Goal: Task Accomplishment & Management: Use online tool/utility

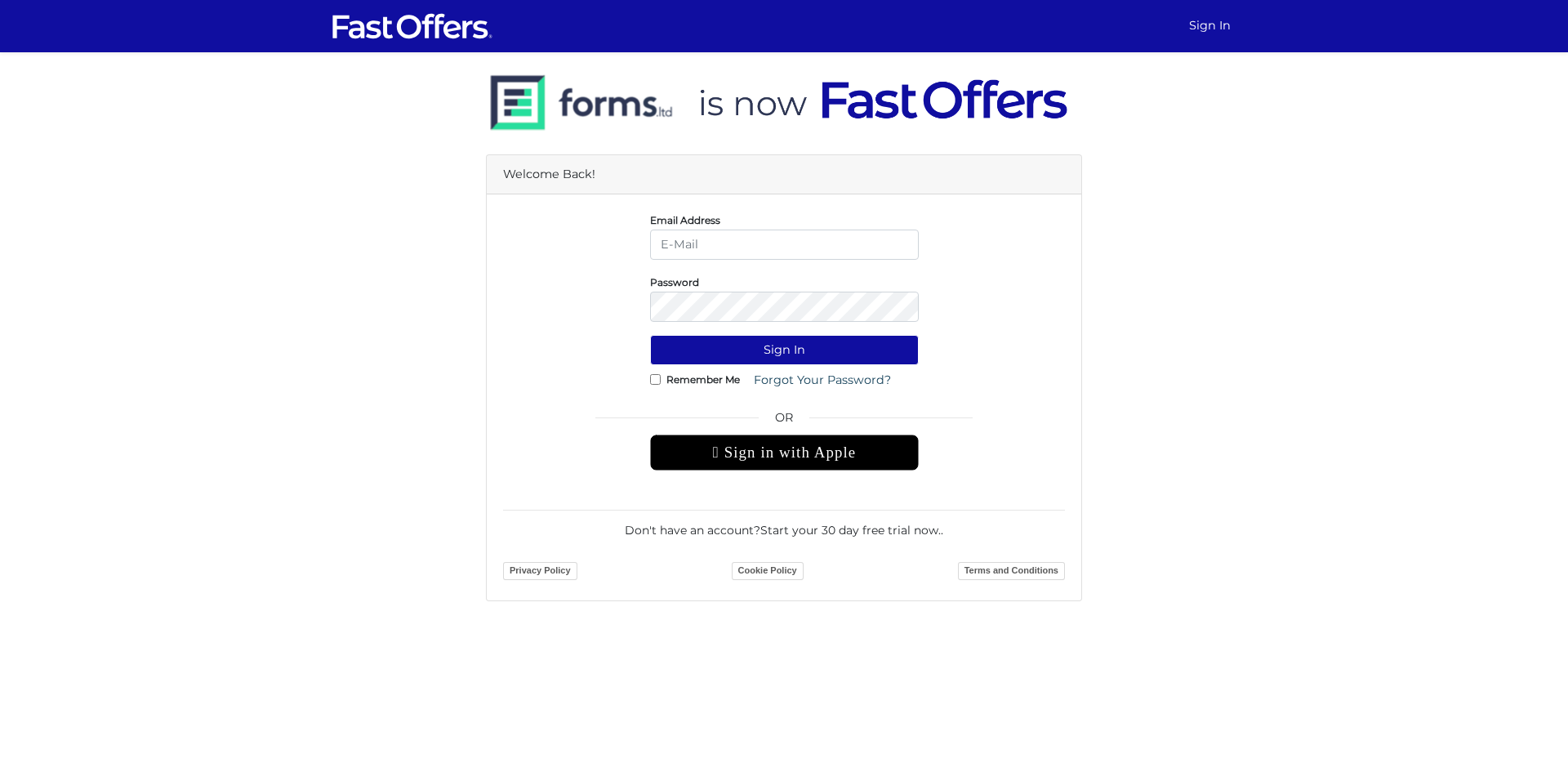
click at [718, 239] on input "email" at bounding box center [785, 245] width 268 height 31
type input "[EMAIL_ADDRESS][DOMAIN_NAME]"
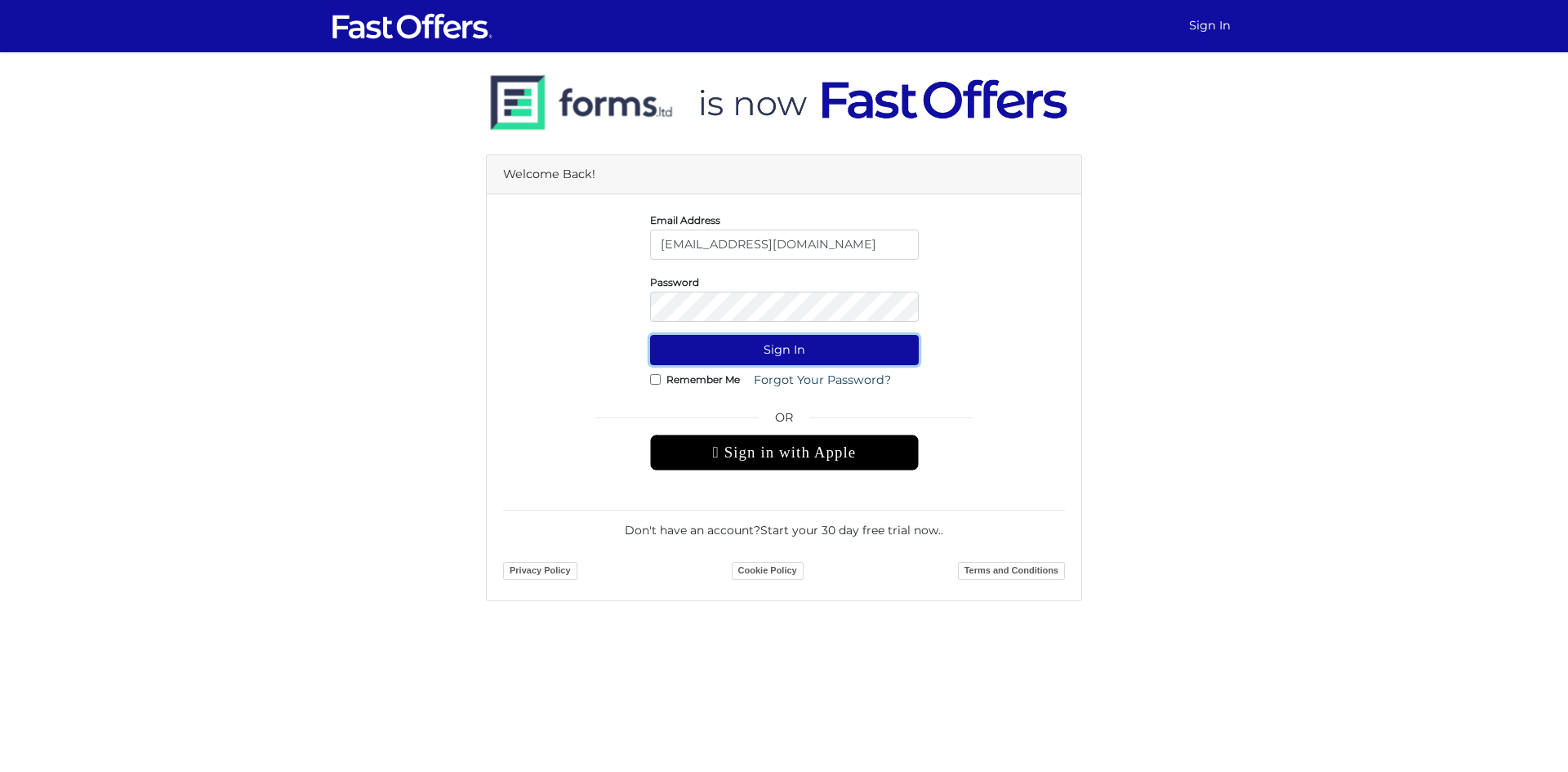
click at [769, 352] on button "Sign In" at bounding box center [785, 350] width 268 height 31
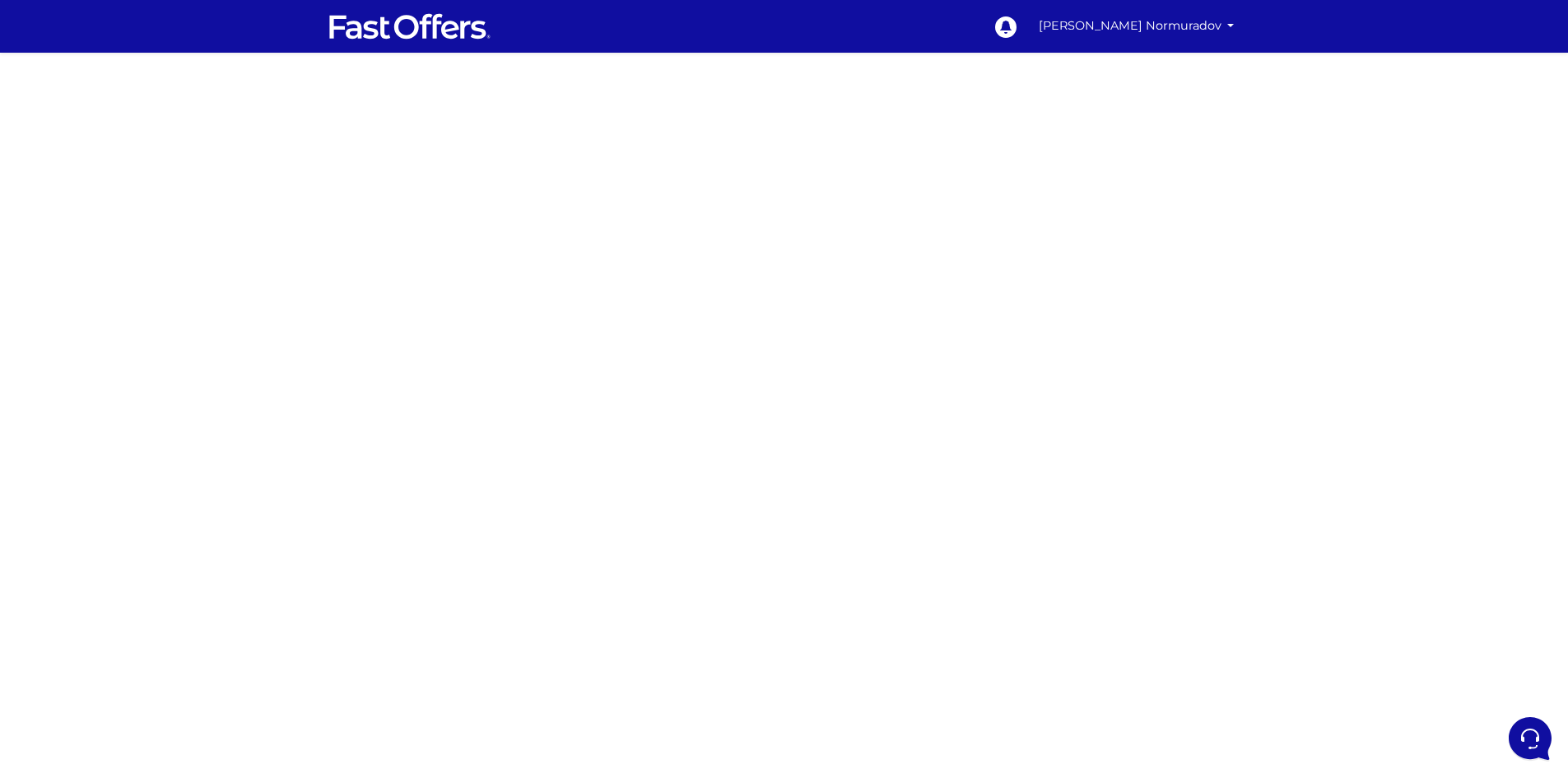
click at [536, 252] on div at bounding box center [784, 465] width 1568 height 823
click at [496, 300] on div at bounding box center [784, 465] width 1568 height 823
click at [538, 372] on div at bounding box center [784, 465] width 1568 height 823
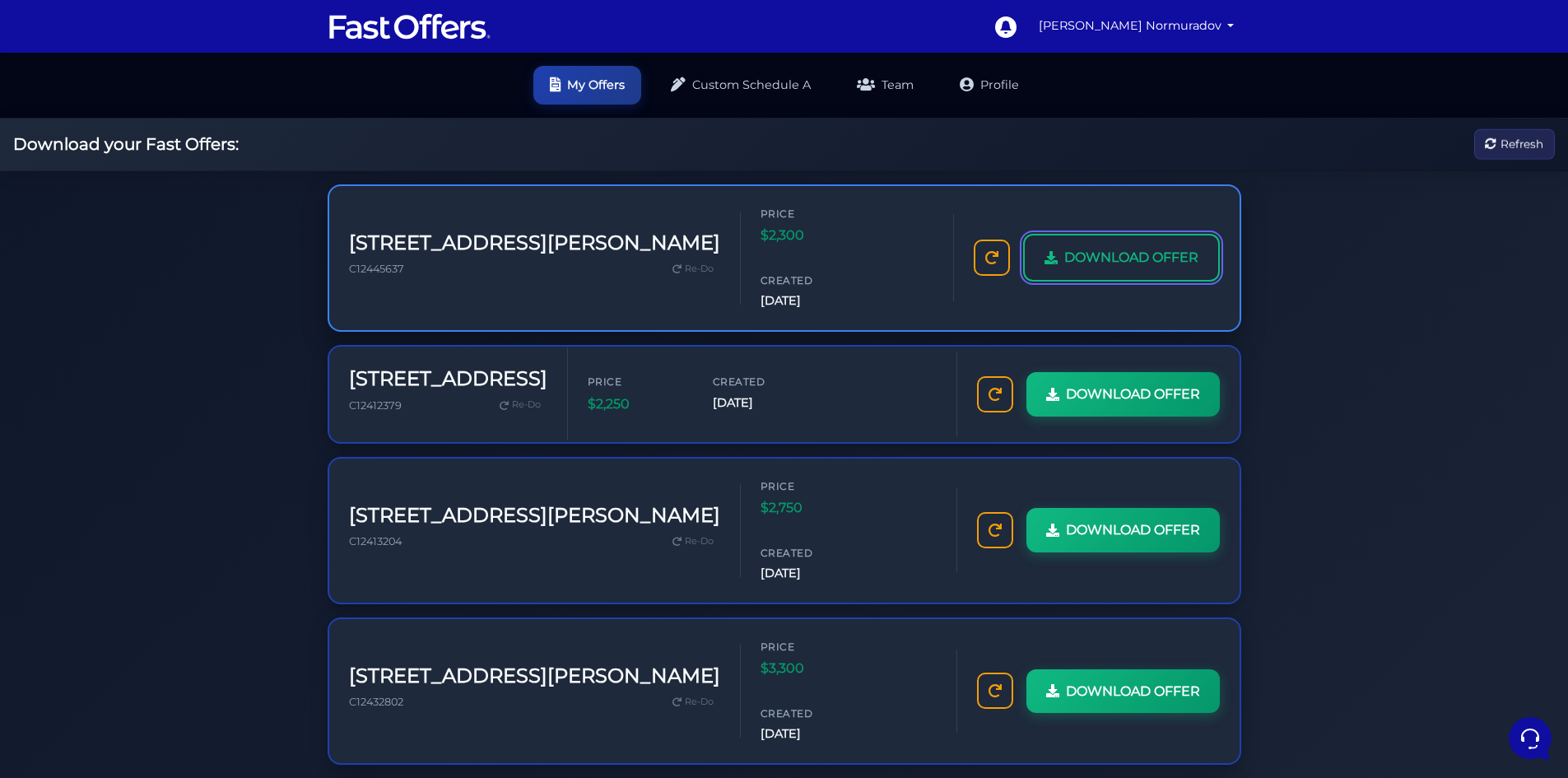
click at [1106, 248] on link "DOWNLOAD OFFER" at bounding box center [1121, 258] width 197 height 48
